Goal: Transaction & Acquisition: Purchase product/service

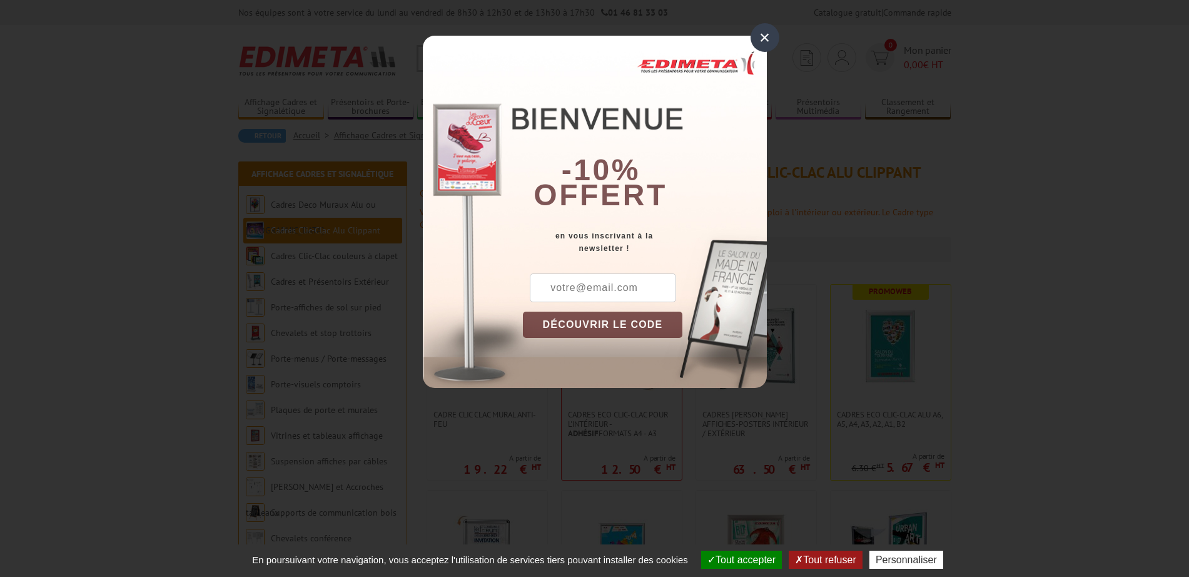
click at [764, 34] on div "×" at bounding box center [764, 37] width 29 height 29
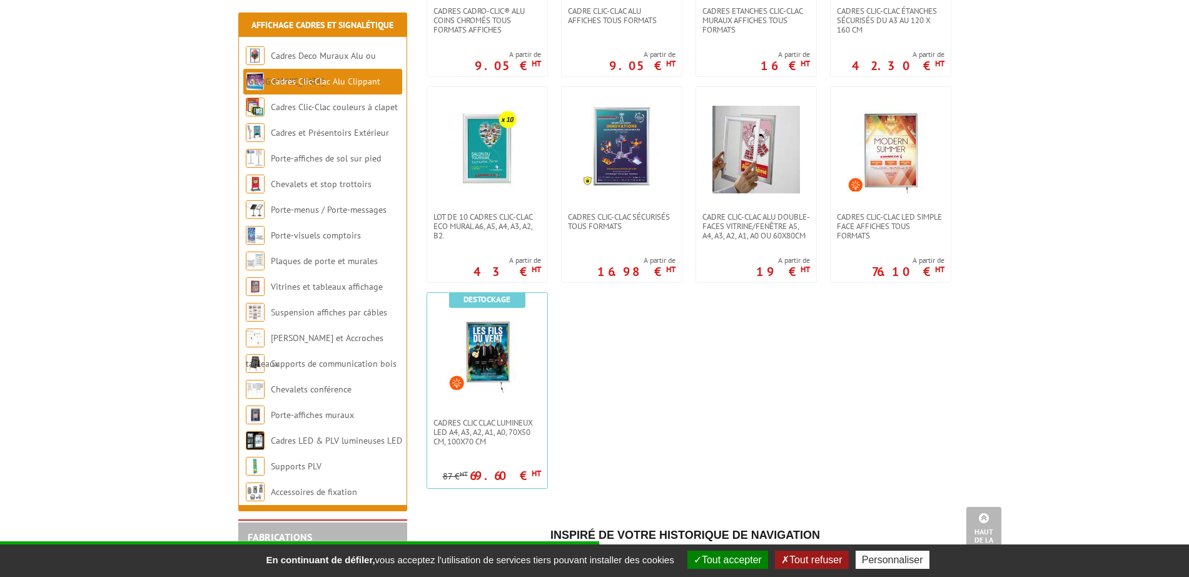
scroll to position [652, 0]
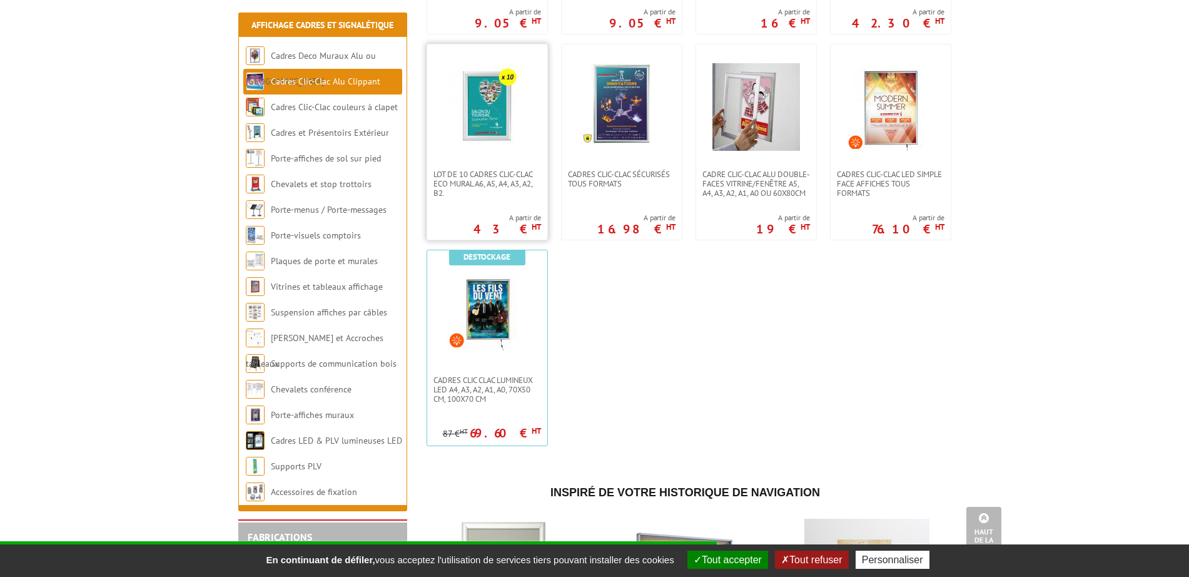
click at [531, 150] on img at bounding box center [487, 107] width 88 height 88
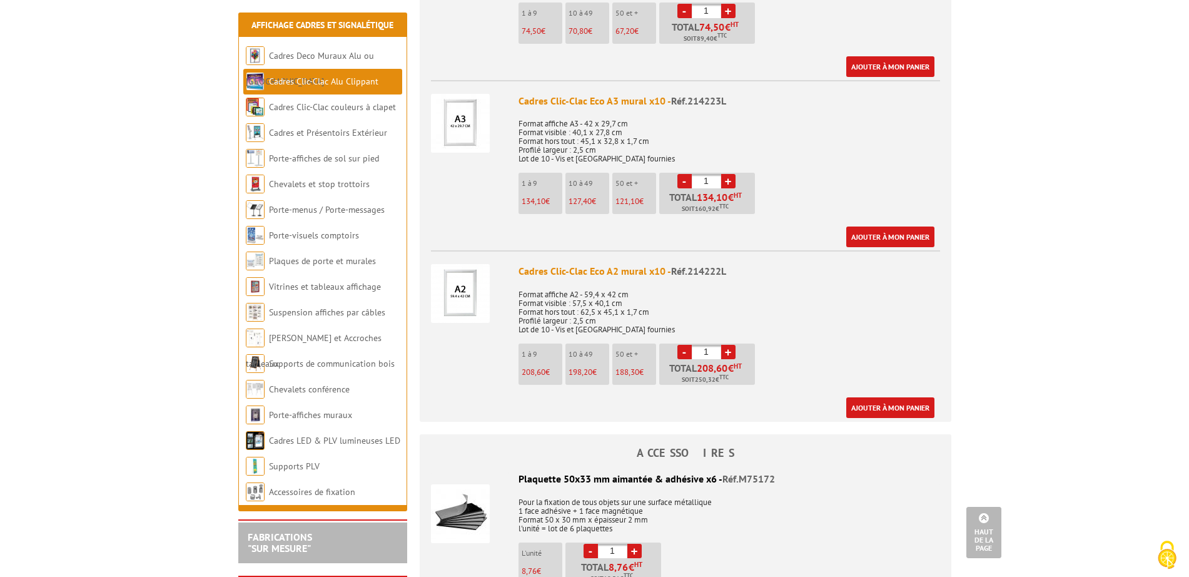
scroll to position [912, 0]
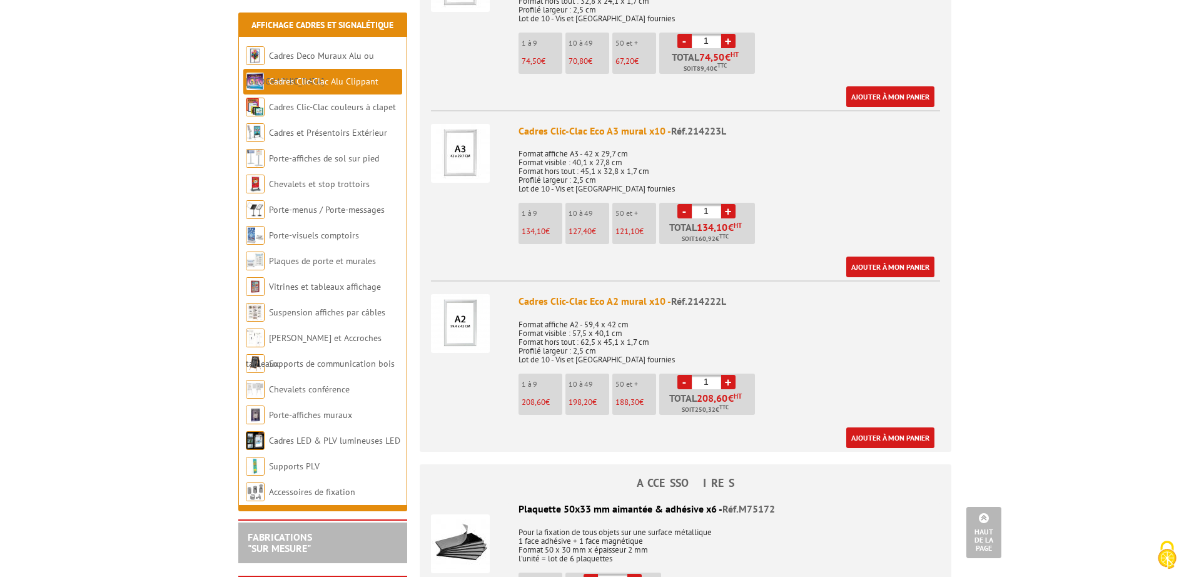
click at [463, 321] on img at bounding box center [460, 323] width 59 height 59
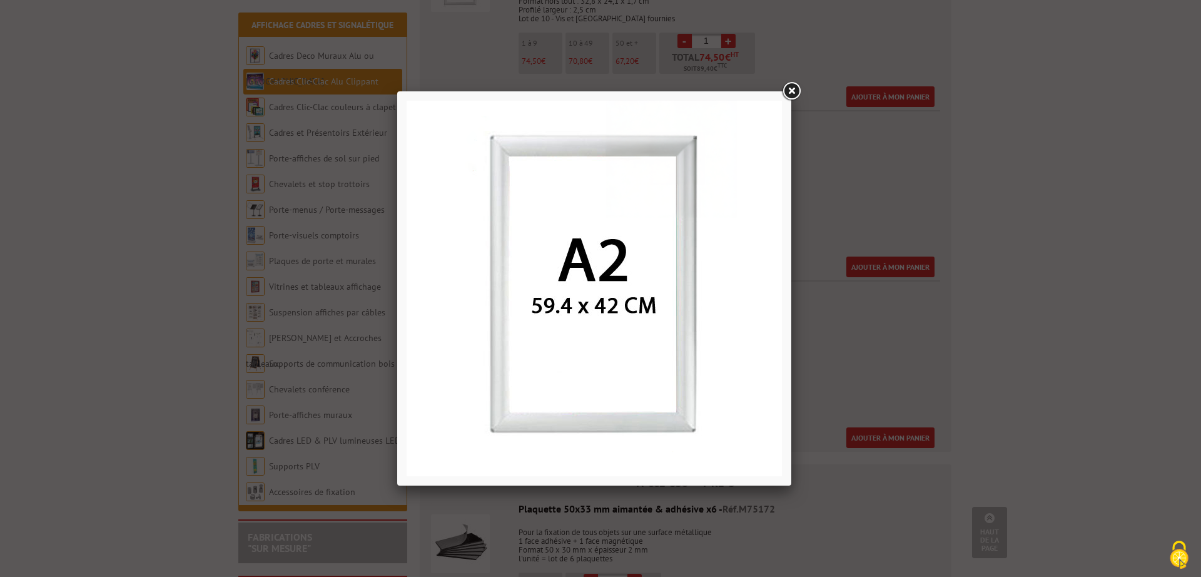
click at [790, 91] on link at bounding box center [791, 91] width 23 height 23
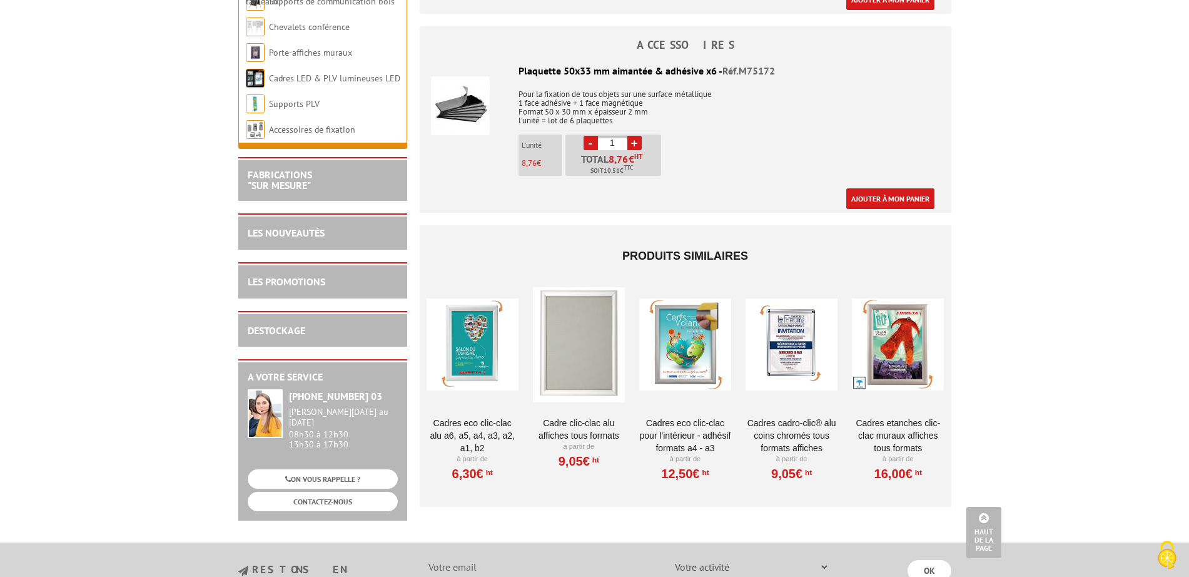
scroll to position [1242, 0]
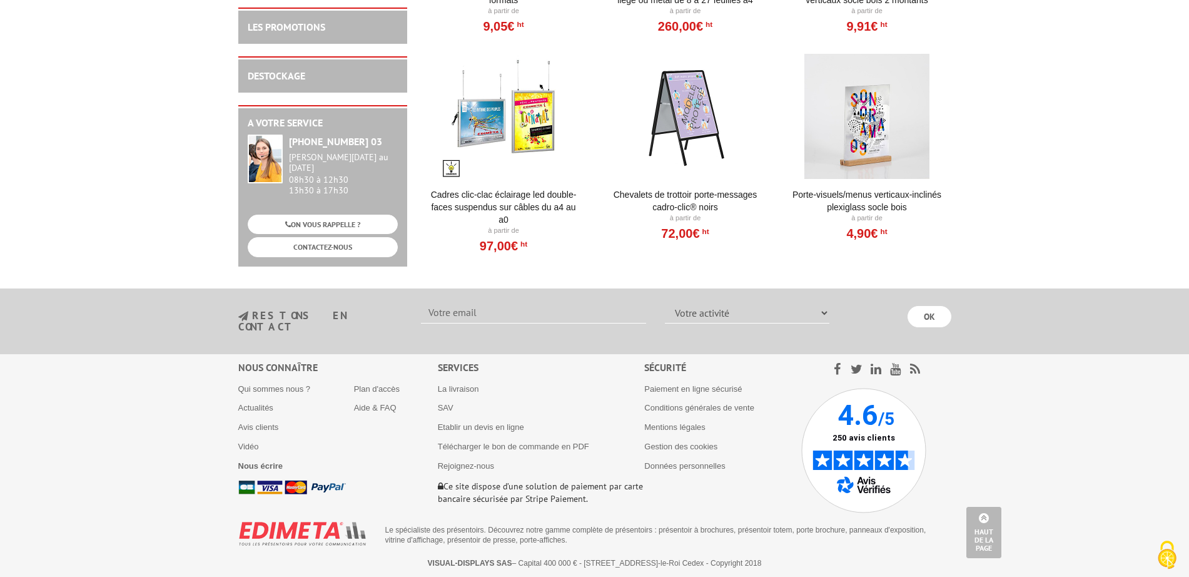
scroll to position [1588, 0]
